Goal: Navigation & Orientation: Find specific page/section

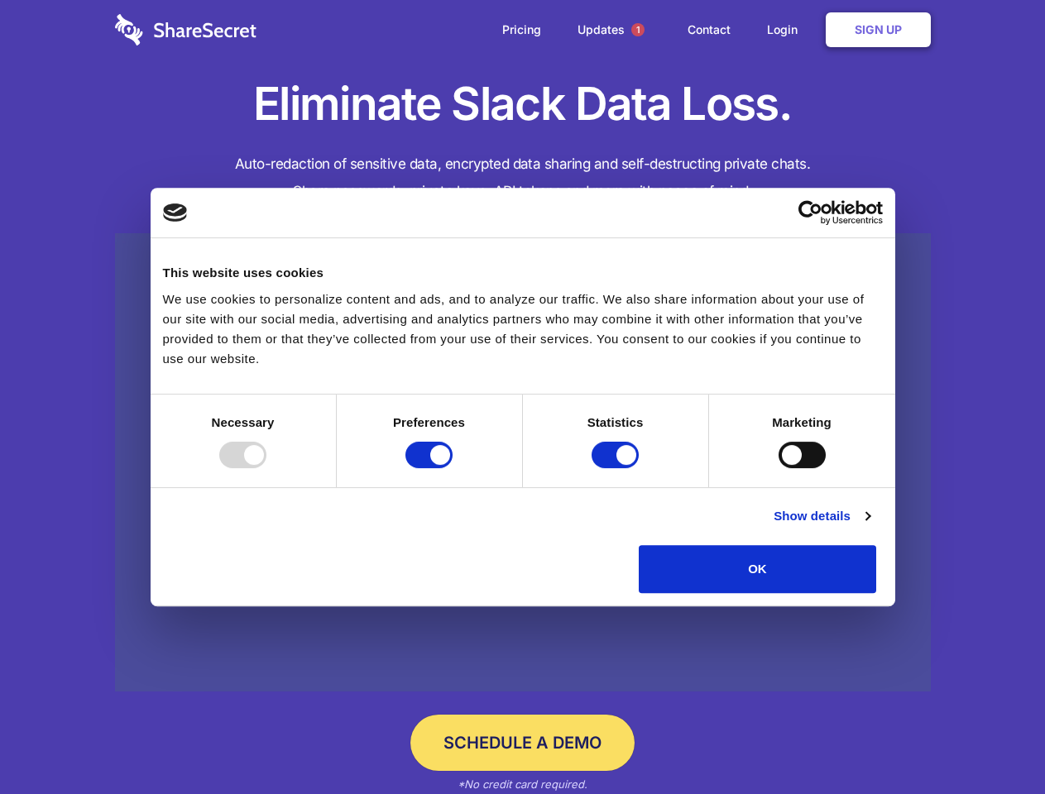
click at [266, 468] on div at bounding box center [242, 455] width 47 height 26
click at [453, 468] on input "Preferences" at bounding box center [428, 455] width 47 height 26
checkbox input "false"
click at [617, 468] on input "Statistics" at bounding box center [615, 455] width 47 height 26
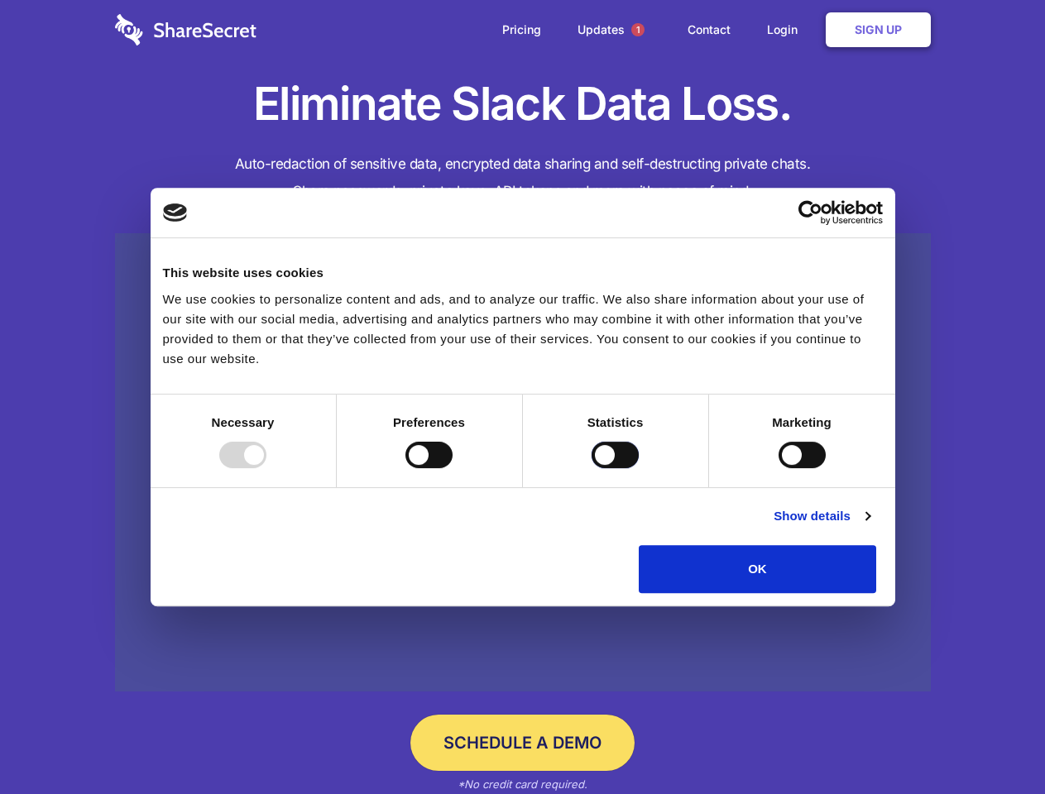
checkbox input "false"
click at [779, 468] on input "Marketing" at bounding box center [802, 455] width 47 height 26
checkbox input "true"
click at [870, 526] on link "Show details" at bounding box center [822, 516] width 96 height 20
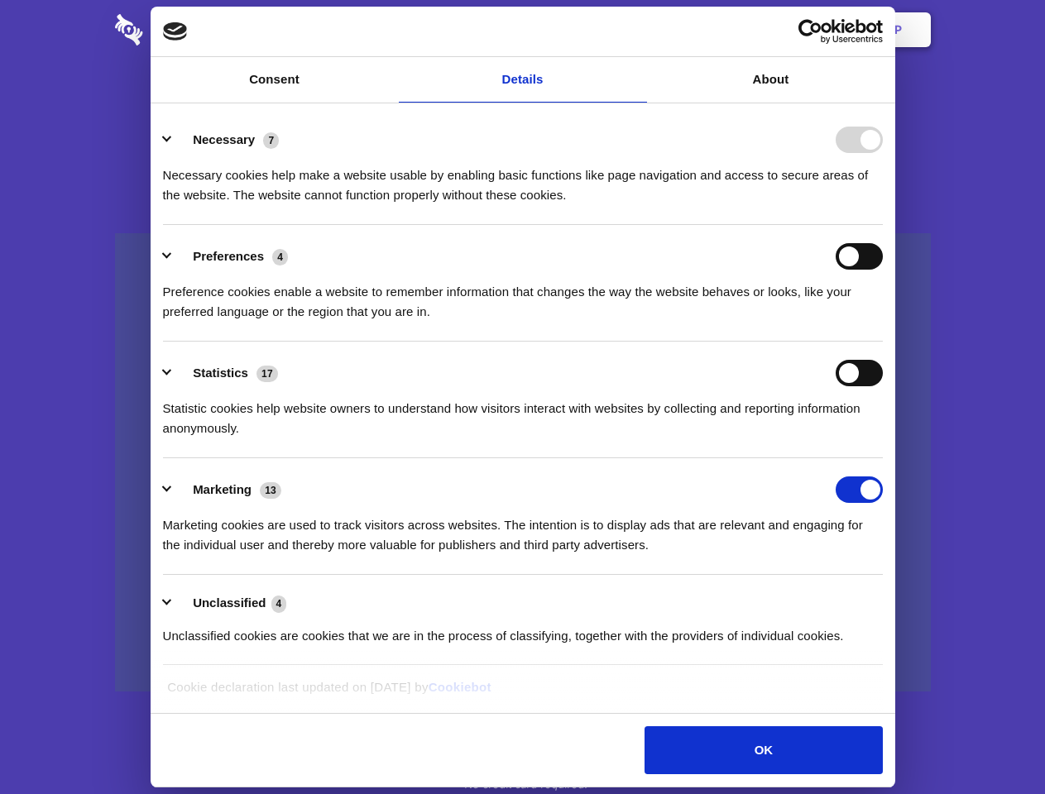
click at [883, 225] on li "Necessary 7 Necessary cookies help make a website usable by enabling basic func…" at bounding box center [523, 166] width 720 height 117
click at [637, 30] on span "1" at bounding box center [637, 29] width 13 height 13
